Goal: Transaction & Acquisition: Purchase product/service

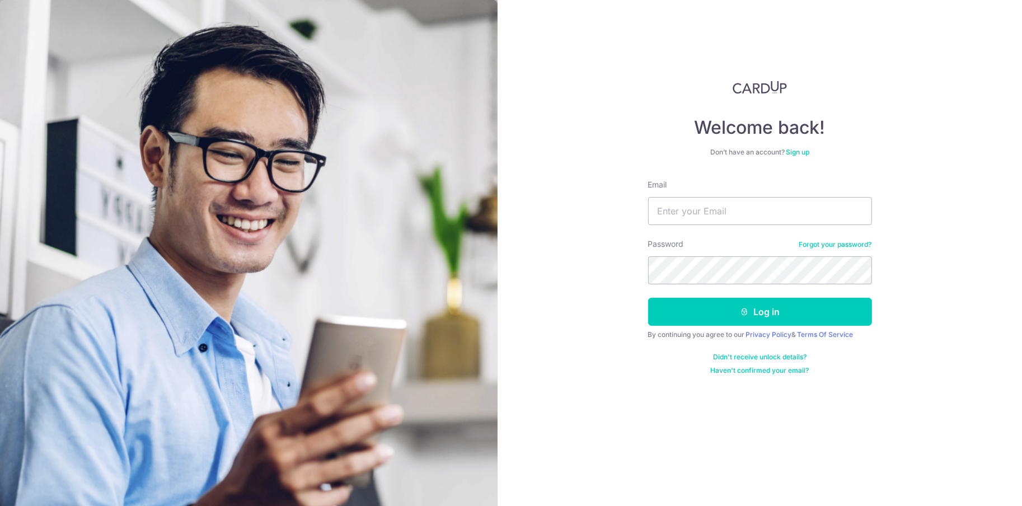
click at [706, 226] on form "Email Password Forgot your password? Log in By continuing you agree to our Priv…" at bounding box center [760, 277] width 224 height 196
click at [703, 213] on input "Email" at bounding box center [760, 211] width 224 height 28
type input "[DOMAIN_NAME][EMAIL_ADDRESS][DOMAIN_NAME]"
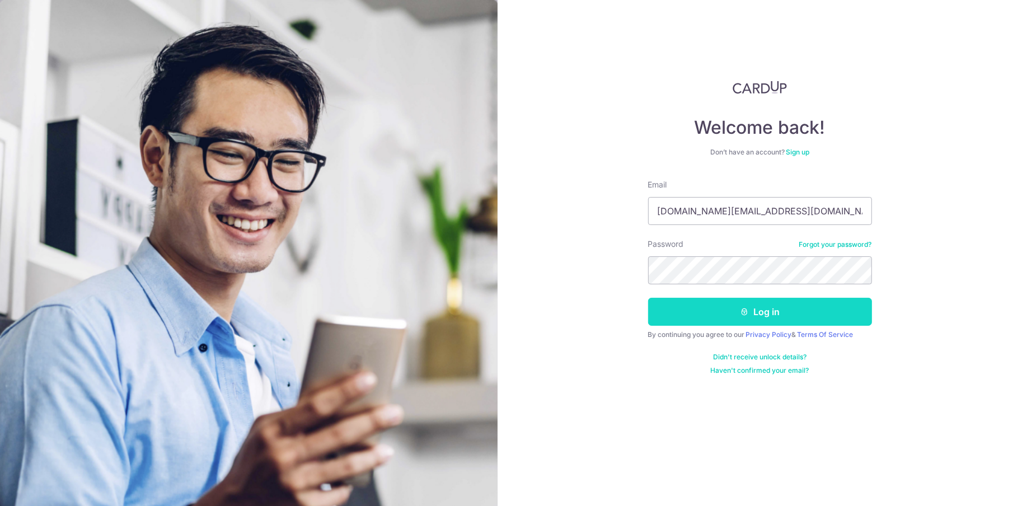
click at [734, 321] on button "Log in" at bounding box center [760, 312] width 224 height 28
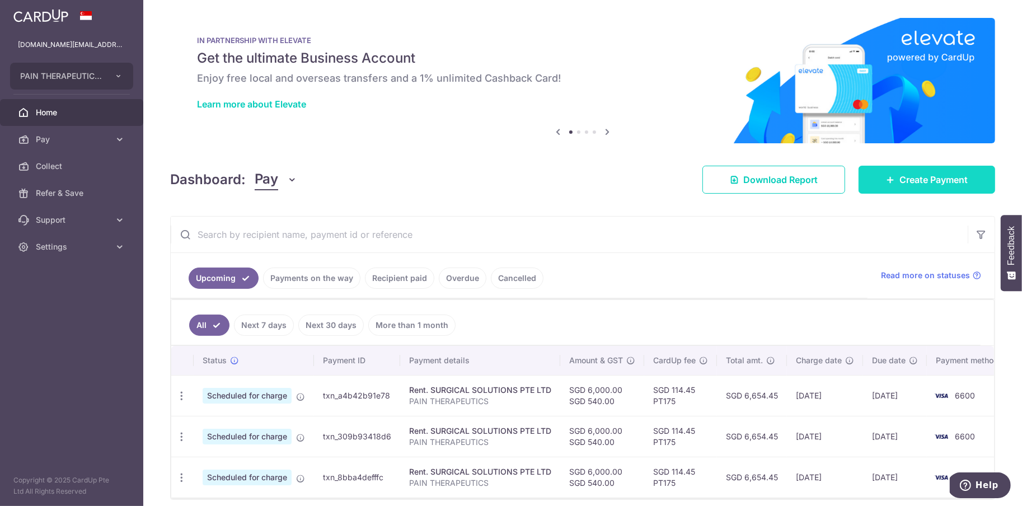
click at [906, 177] on span "Create Payment" at bounding box center [933, 179] width 68 height 13
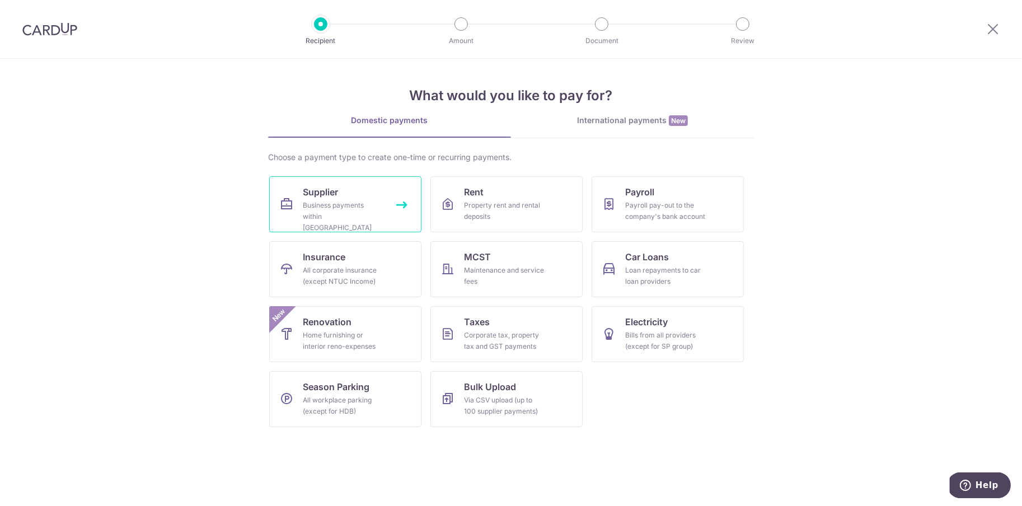
click at [367, 193] on link "Supplier Business payments within Singapore" at bounding box center [345, 204] width 152 height 56
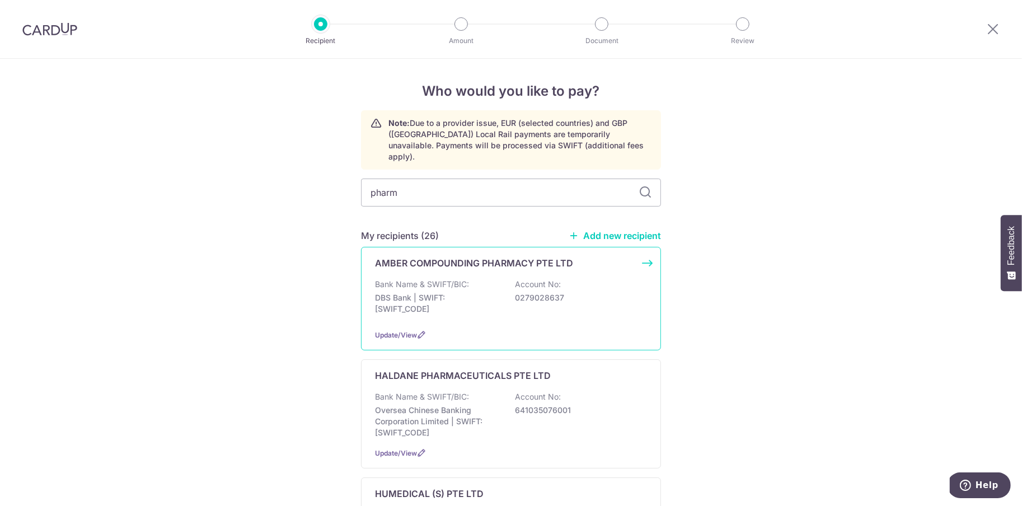
type input "pharma"
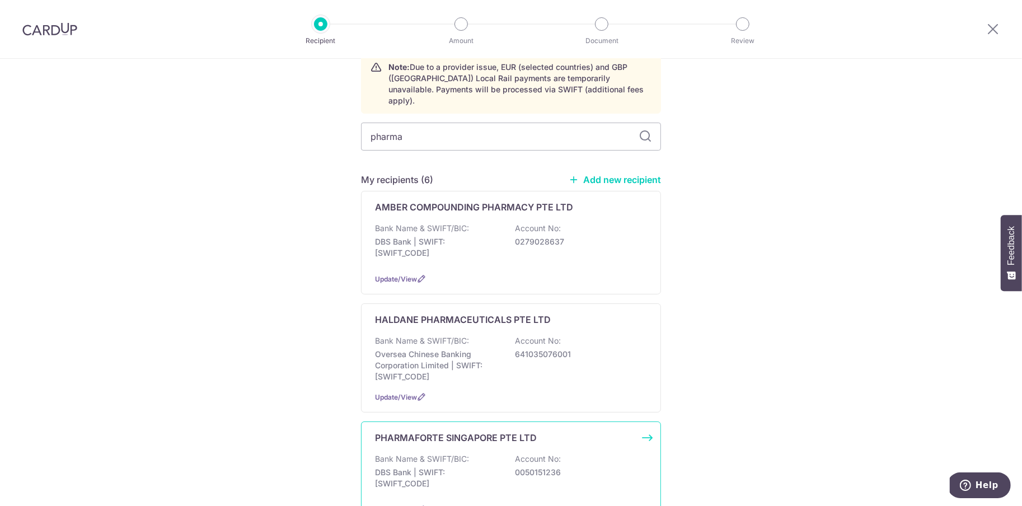
scroll to position [58, 0]
drag, startPoint x: 647, startPoint y: 479, endPoint x: 647, endPoint y: 467, distance: 12.3
click at [647, 479] on div "PHARMAFORTE SINGAPORE PTE LTD Bank Name & SWIFT/BIC: DBS Bank | SWIFT: DBSSSGSG…" at bounding box center [511, 472] width 300 height 104
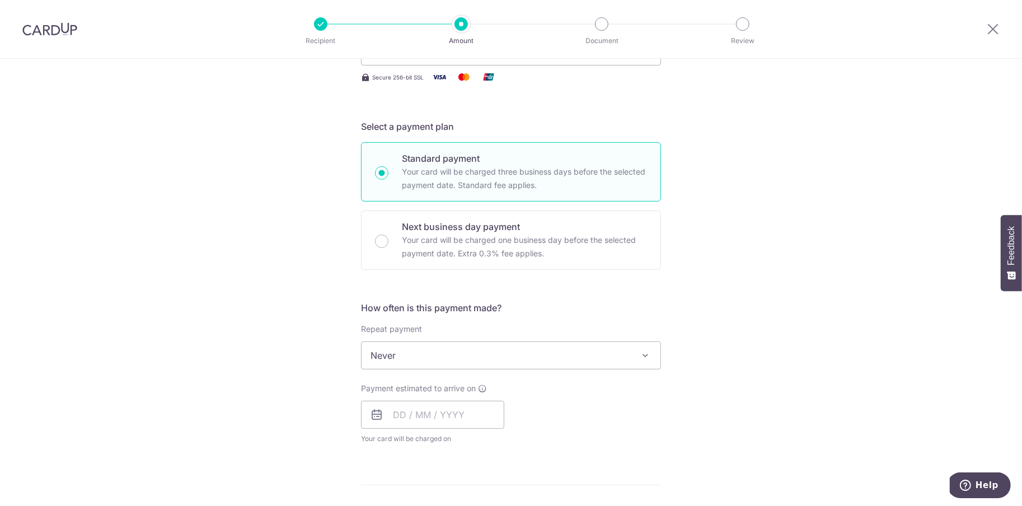
scroll to position [191, 0]
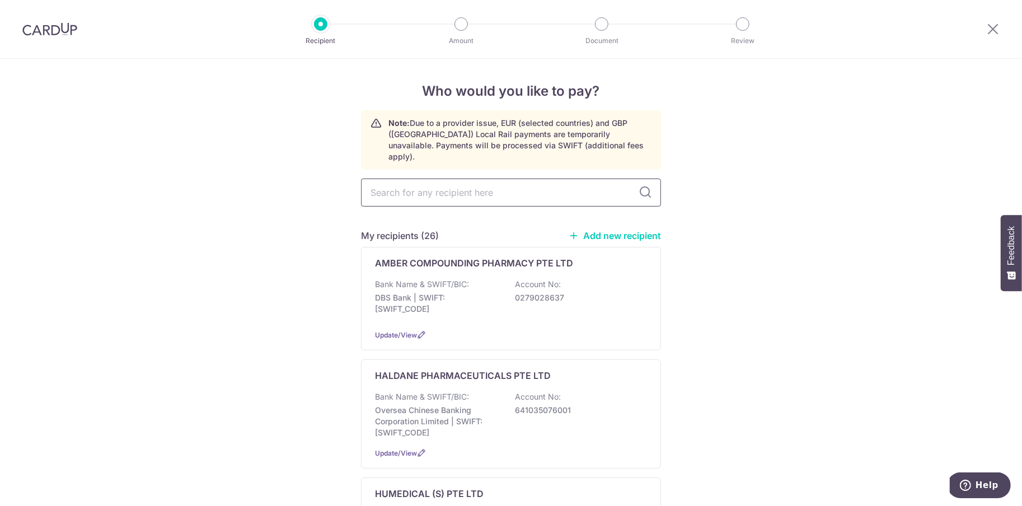
click at [477, 180] on input "text" at bounding box center [511, 193] width 300 height 28
type input "pharmafor"
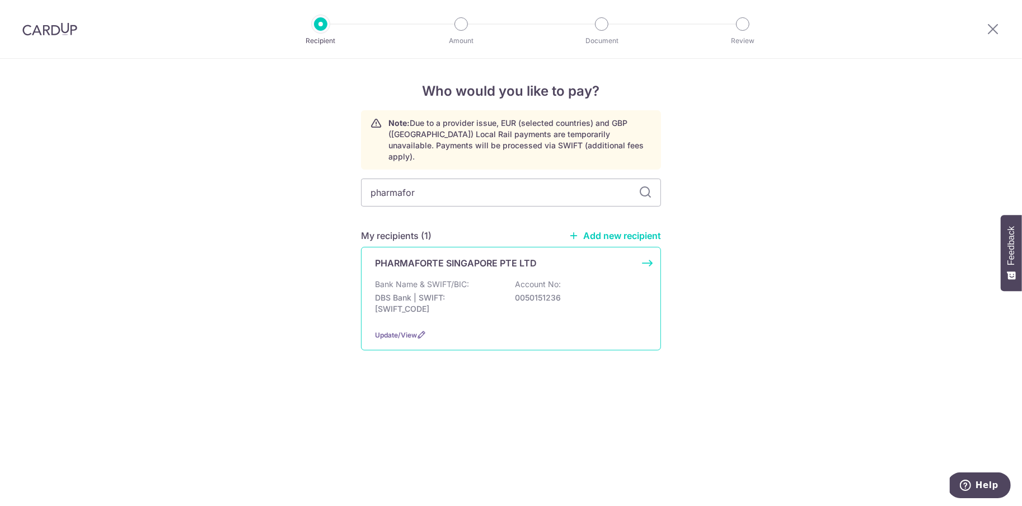
click at [647, 250] on div "PHARMAFORTE SINGAPORE PTE LTD Bank Name & SWIFT/BIC: DBS Bank | SWIFT: DBSSSGSG…" at bounding box center [511, 299] width 300 height 104
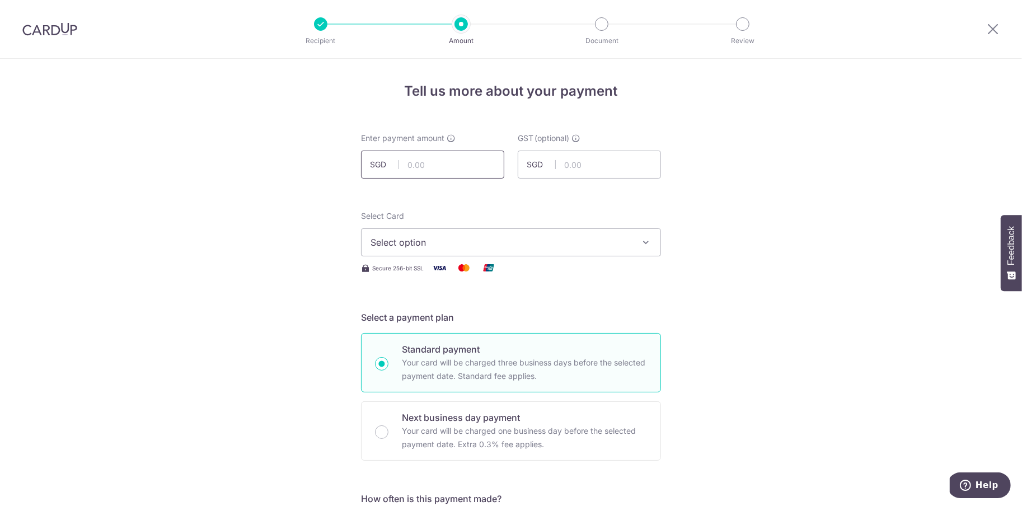
click at [451, 166] on input "text" at bounding box center [432, 165] width 143 height 28
type input "345.00"
click at [578, 171] on input "text" at bounding box center [589, 165] width 143 height 28
type input "31.05"
click at [477, 244] on span "Select option" at bounding box center [500, 242] width 261 height 13
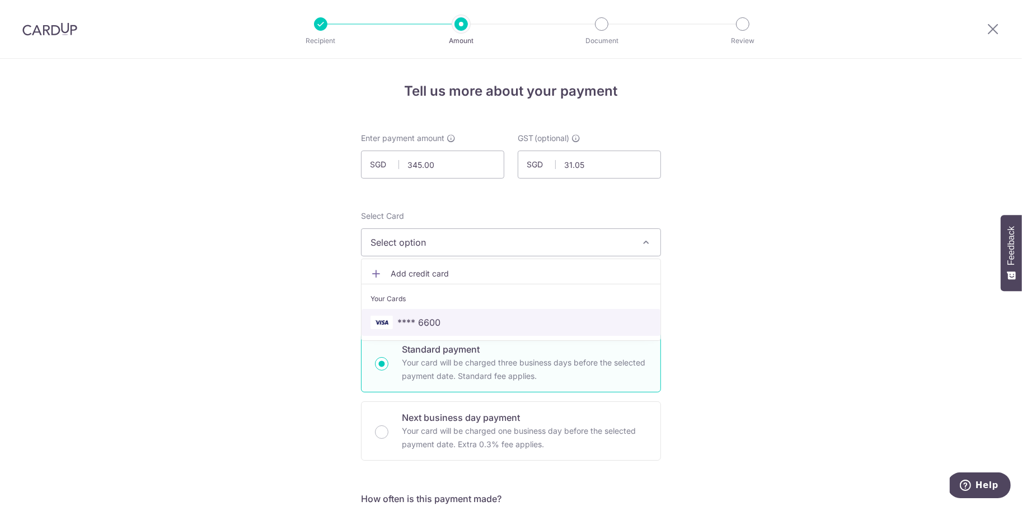
click at [465, 317] on span "**** 6600" at bounding box center [510, 322] width 281 height 13
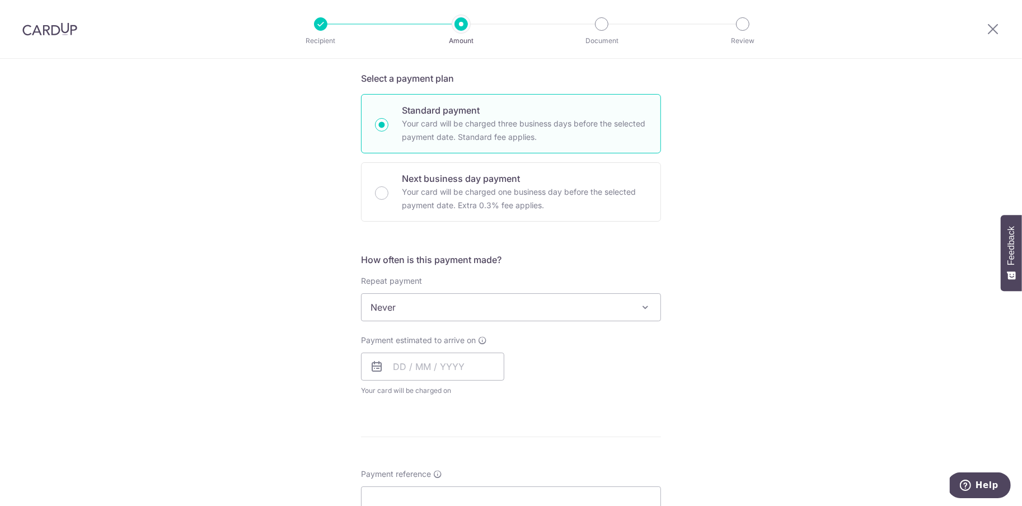
scroll to position [241, 0]
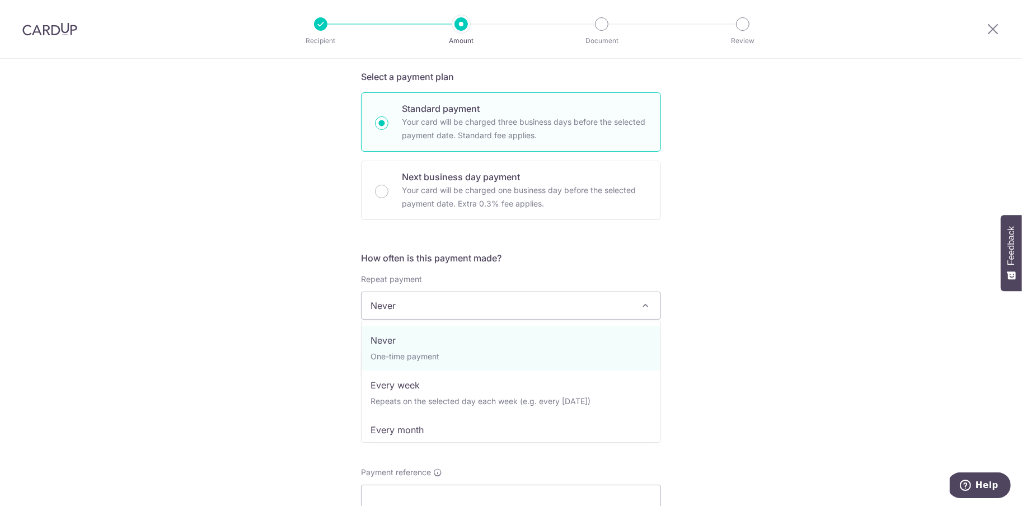
click at [461, 305] on span "Never" at bounding box center [511, 305] width 299 height 27
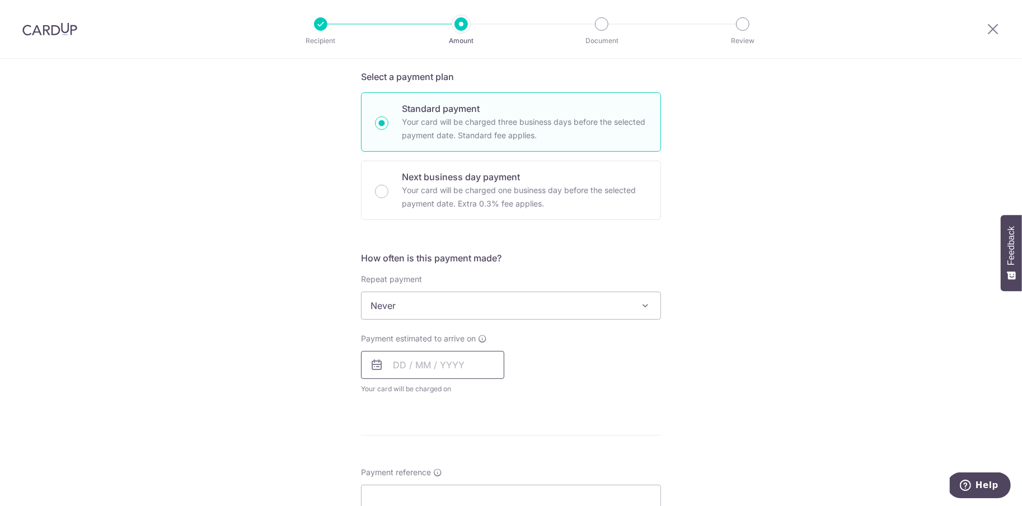
click at [408, 363] on input "text" at bounding box center [432, 365] width 143 height 28
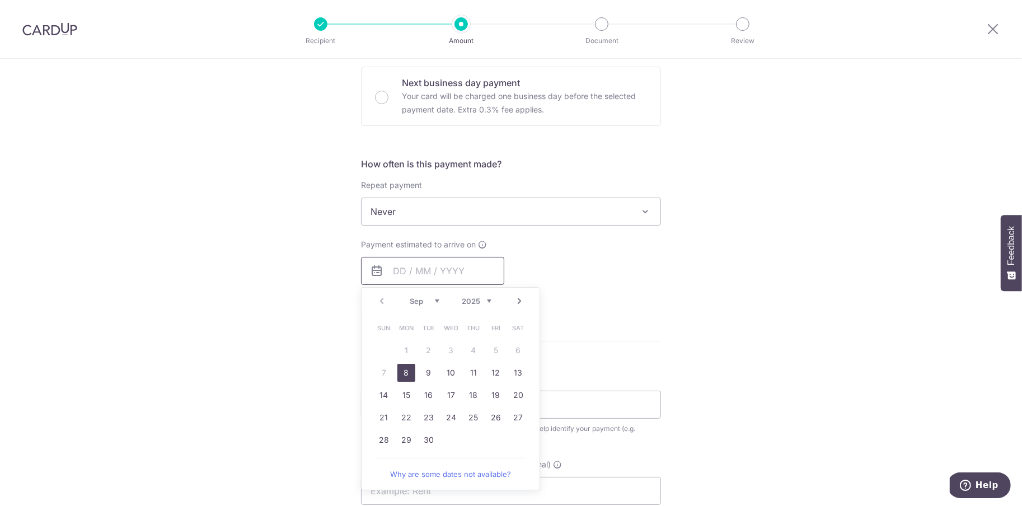
scroll to position [348, 0]
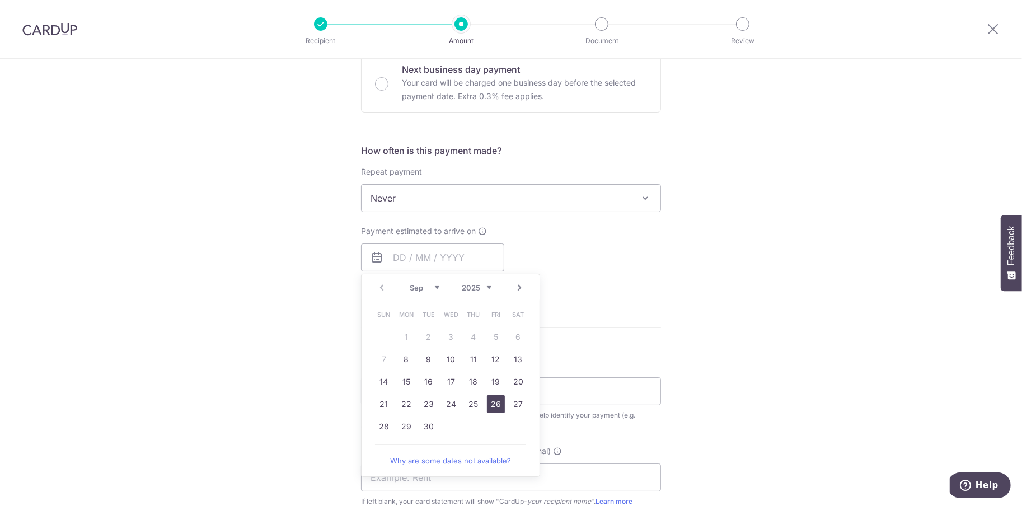
click at [488, 401] on link "26" at bounding box center [496, 404] width 18 height 18
type input "[DATE]"
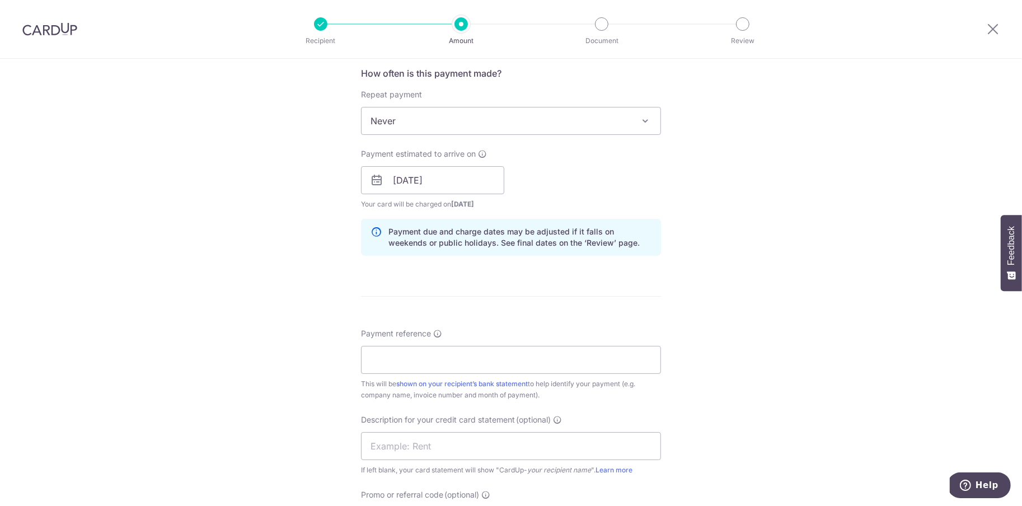
scroll to position [427, 0]
click at [479, 356] on input "Payment reference" at bounding box center [511, 358] width 300 height 28
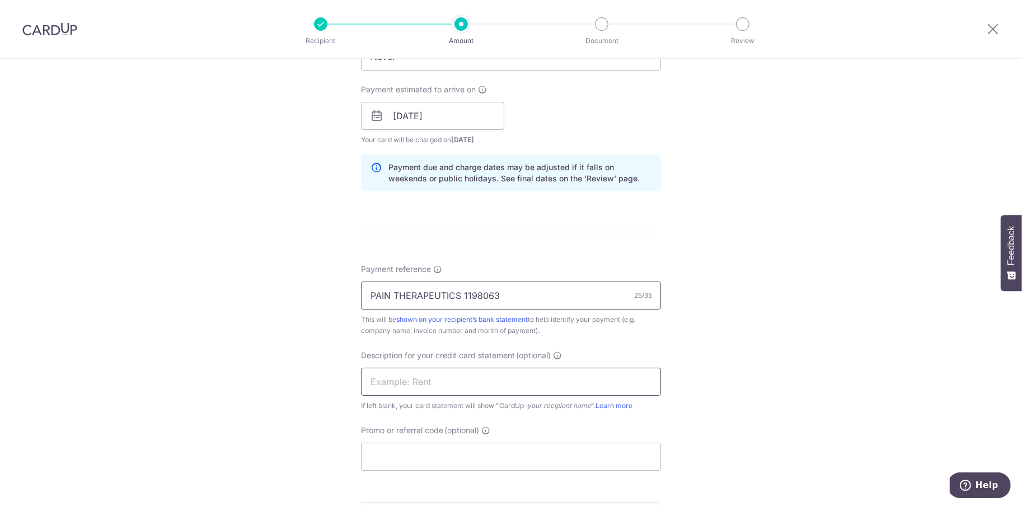
type input "PAIN THERAPEUTICS 1198063"
click at [463, 381] on input "text" at bounding box center [511, 382] width 300 height 28
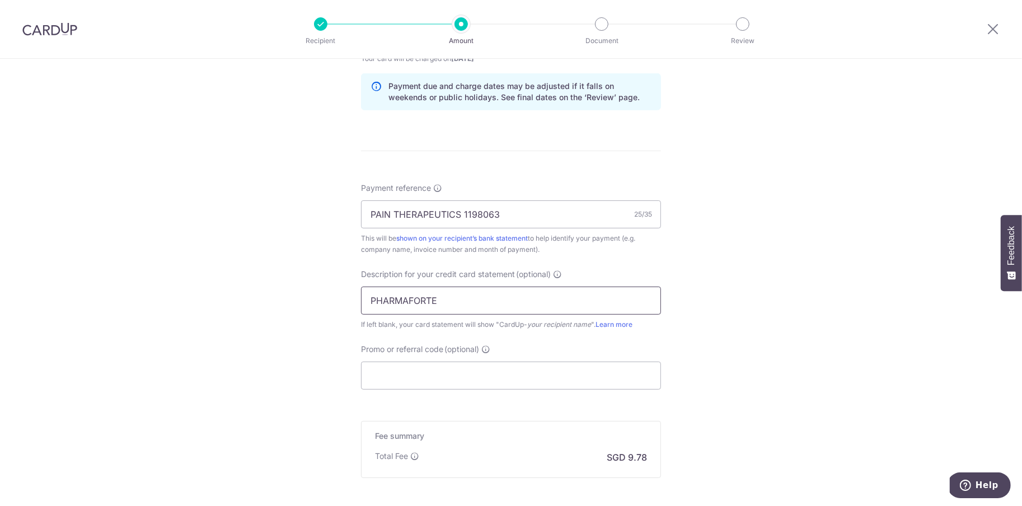
scroll to position [599, 0]
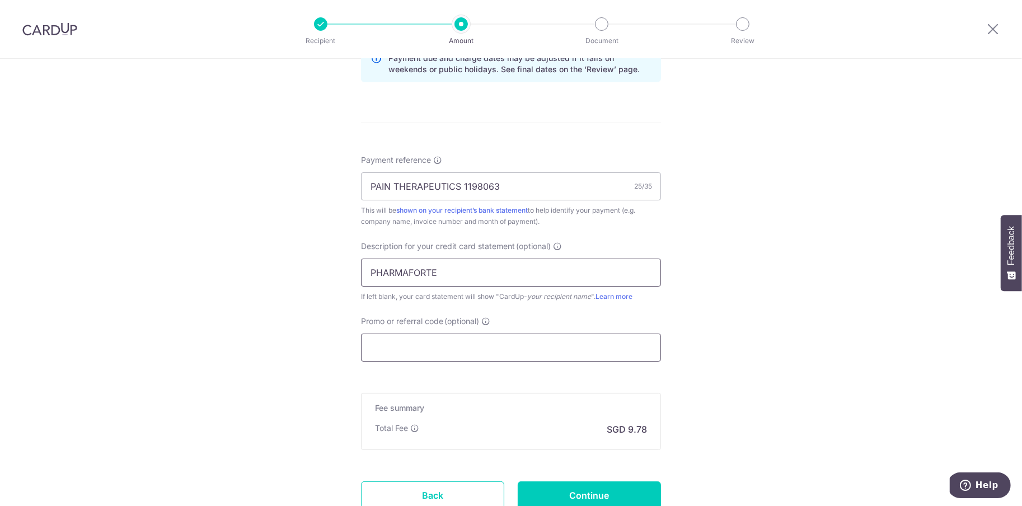
type input "PHARMAFORTE"
click at [425, 348] on input "Promo or referral code (optional)" at bounding box center [511, 348] width 300 height 28
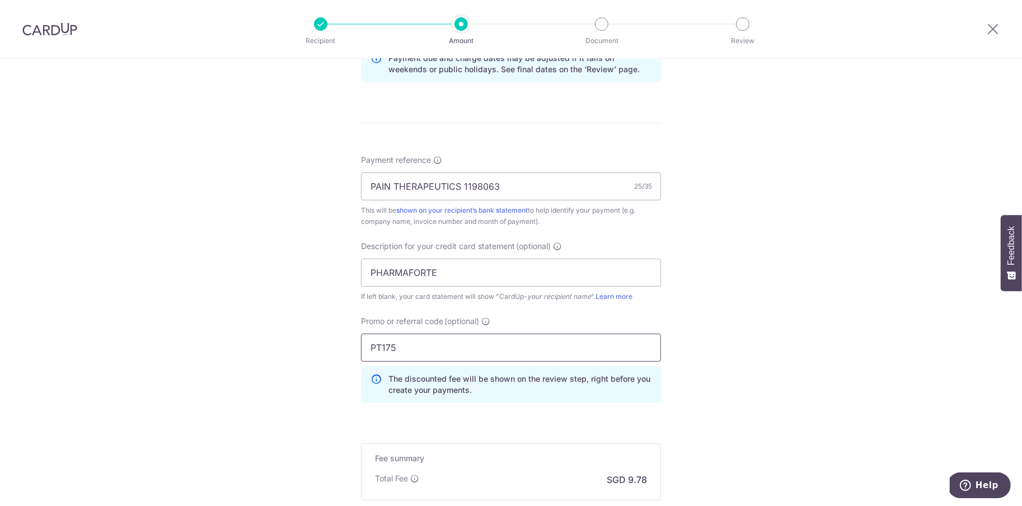
type input "PT175"
click at [264, 383] on div "Tell us more about your payment Enter payment amount SGD 345.00 345.00 GST (opt…" at bounding box center [511, 52] width 1022 height 1184
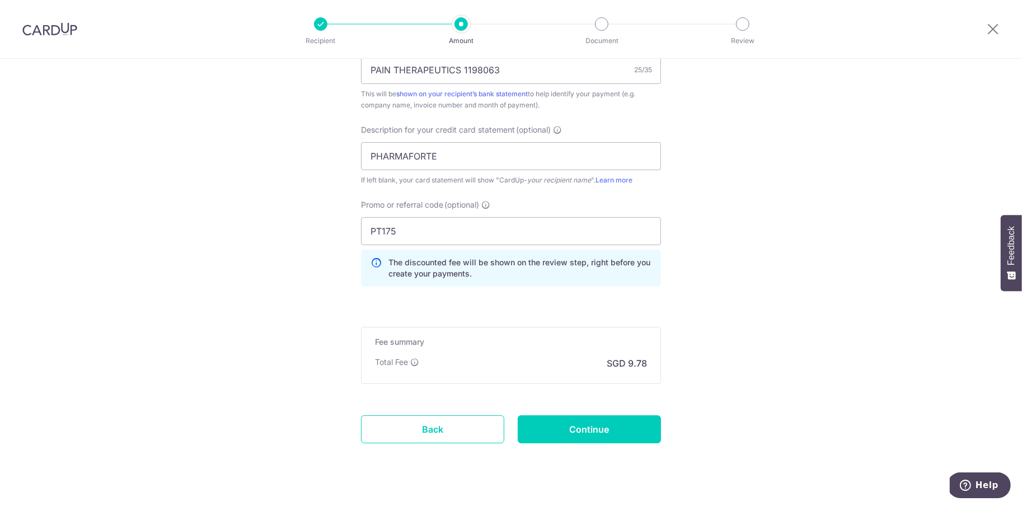
scroll to position [733, 0]
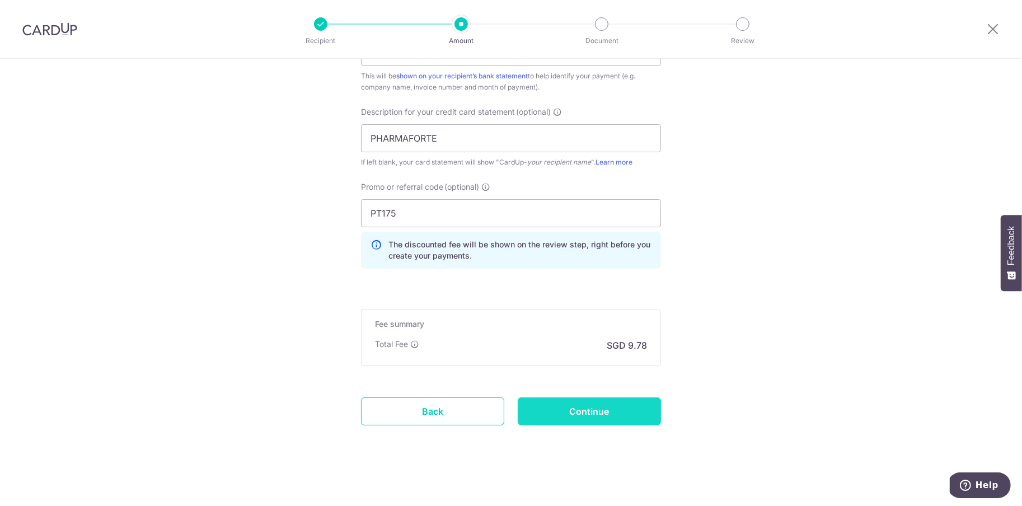
click at [564, 401] on input "Continue" at bounding box center [589, 411] width 143 height 28
type input "Create Schedule"
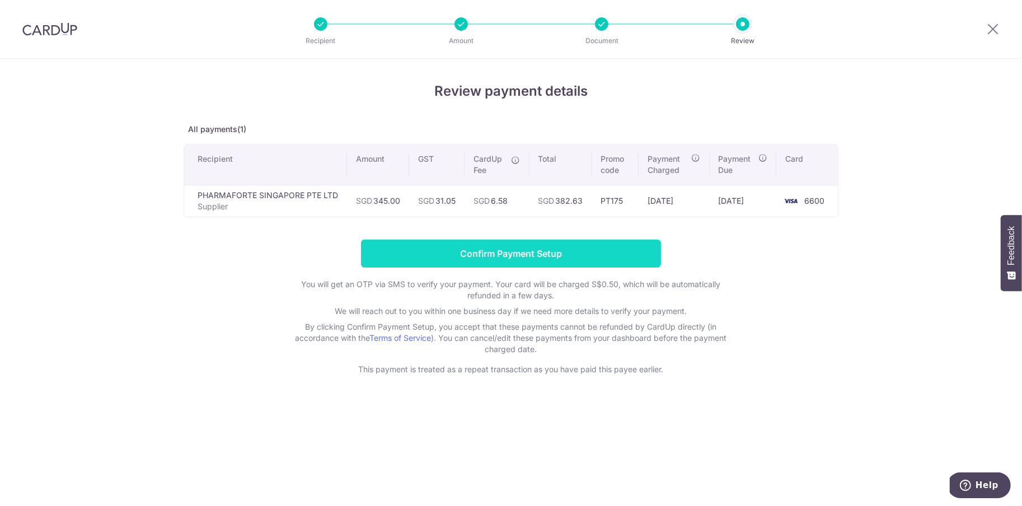
click at [536, 252] on input "Confirm Payment Setup" at bounding box center [511, 254] width 300 height 28
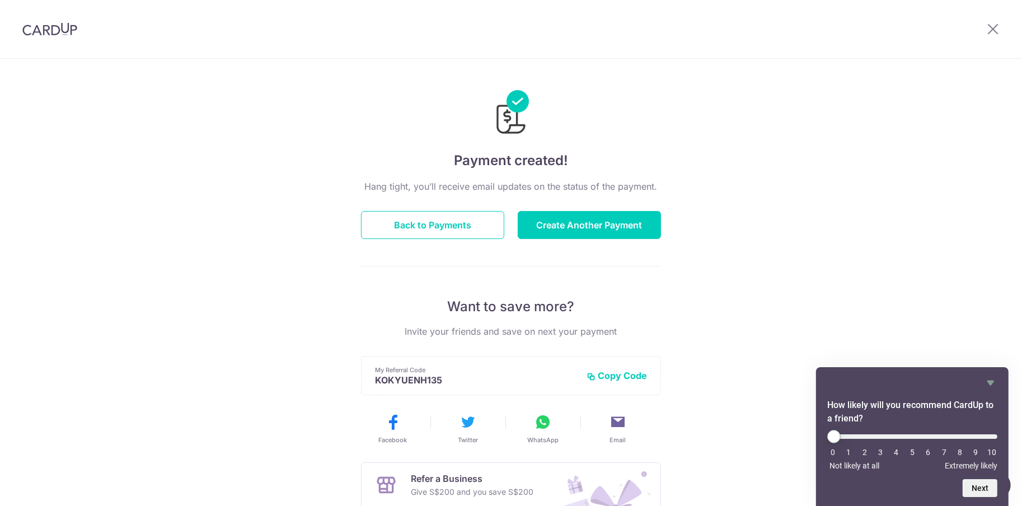
click at [986, 29] on div at bounding box center [993, 29] width 58 height 58
click at [993, 31] on icon at bounding box center [992, 29] width 13 height 14
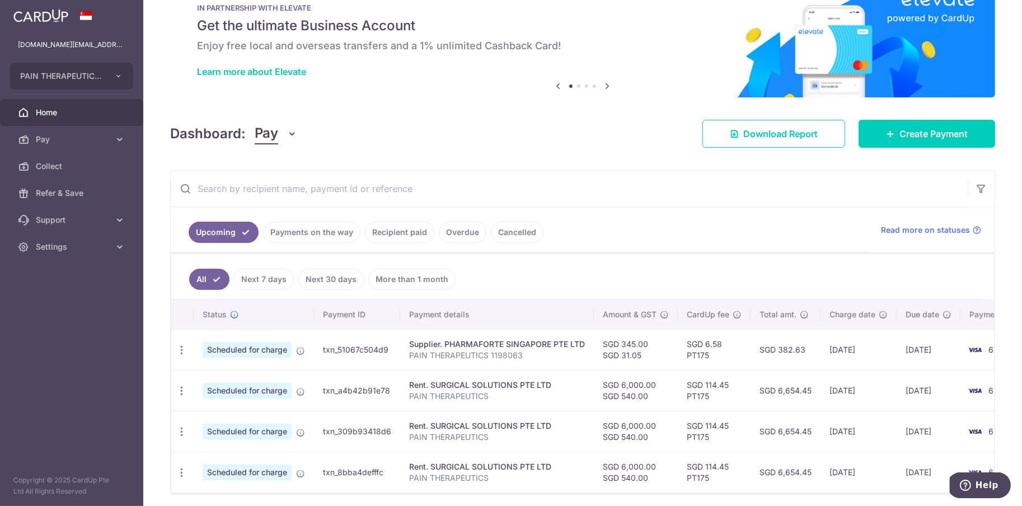
scroll to position [41, 0]
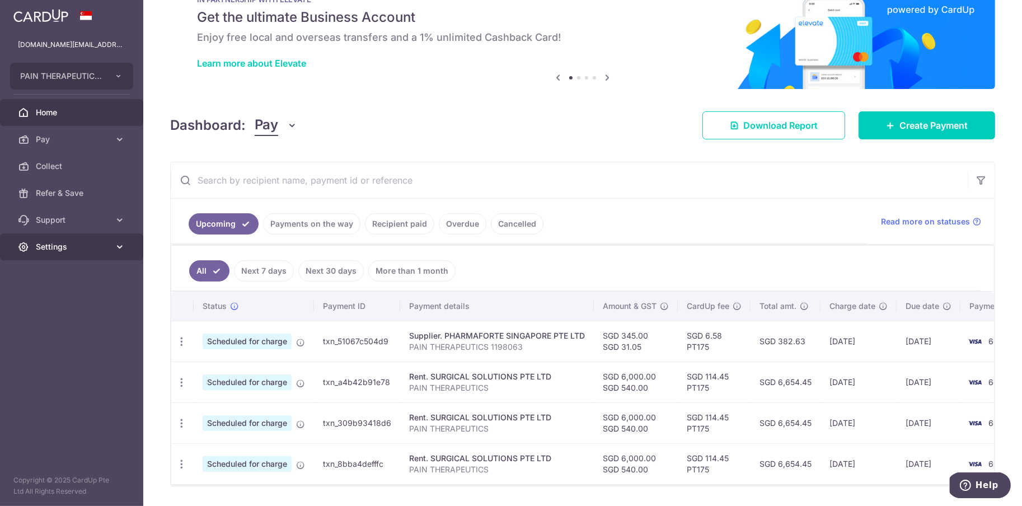
click at [121, 252] on link "Settings" at bounding box center [71, 246] width 143 height 27
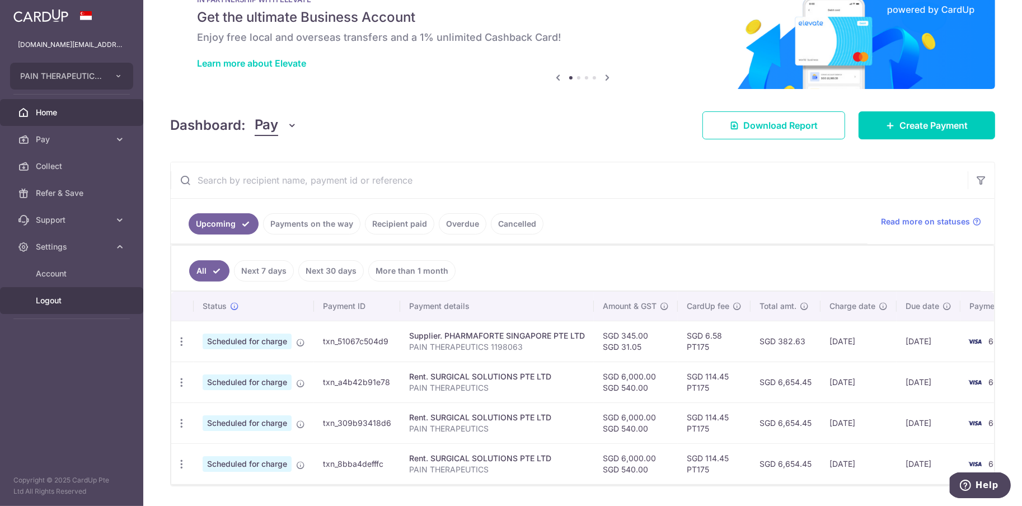
click at [57, 299] on span "Logout" at bounding box center [73, 300] width 74 height 11
